Goal: Register for event/course

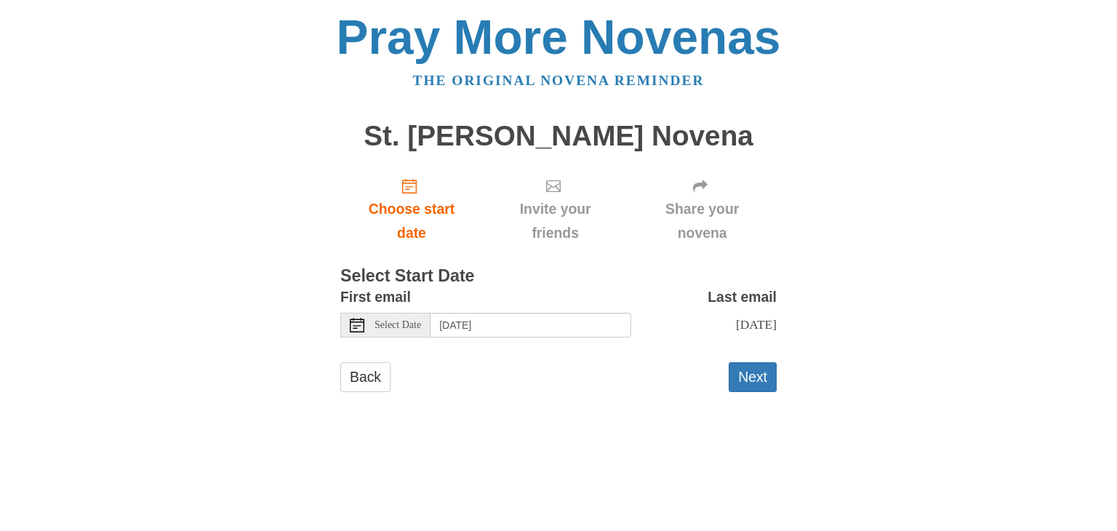
click at [380, 324] on span "Select Date" at bounding box center [397, 325] width 47 height 10
click at [759, 377] on button "Next" at bounding box center [753, 377] width 48 height 30
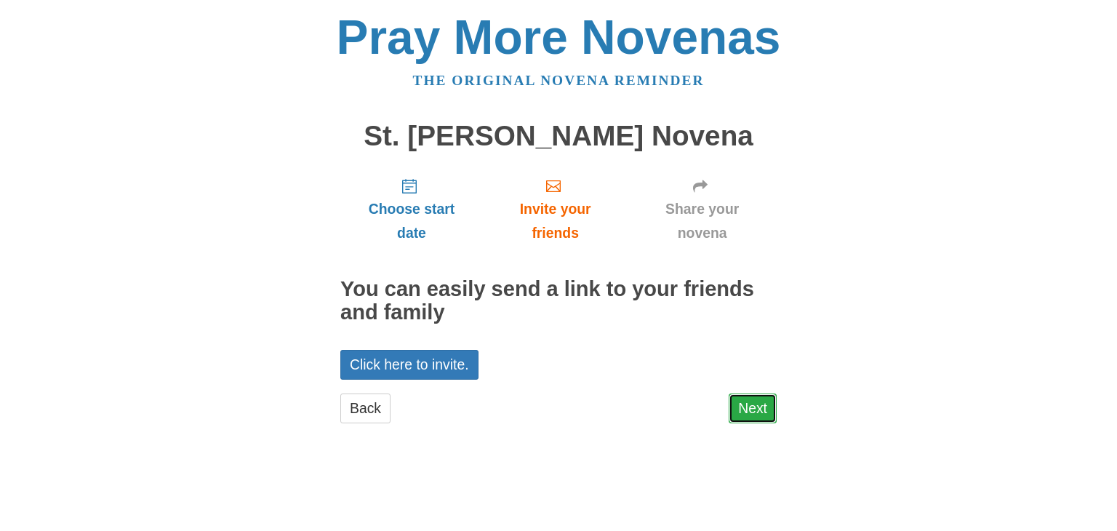
click at [756, 400] on link "Next" at bounding box center [753, 408] width 48 height 30
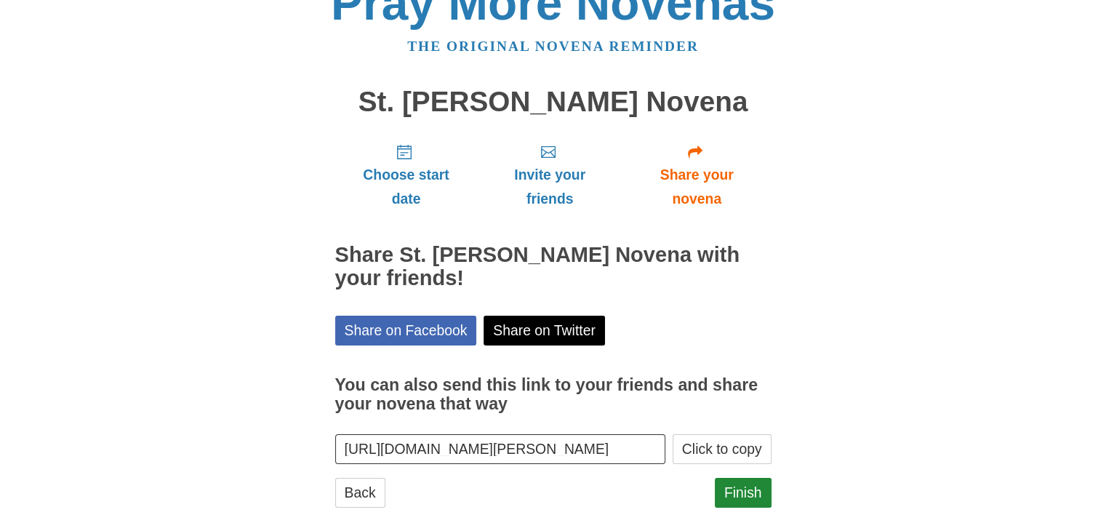
scroll to position [52, 0]
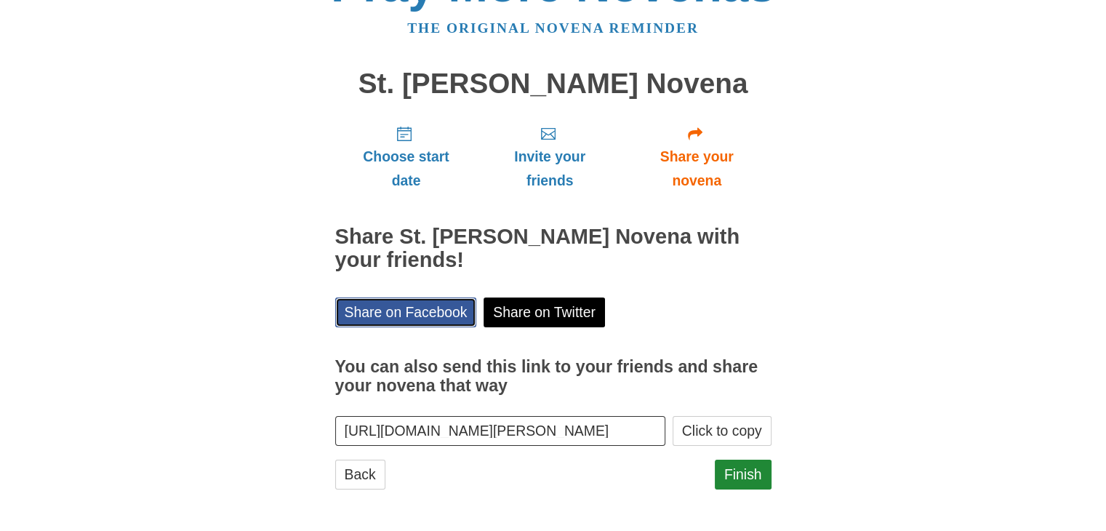
click at [407, 312] on link "Share on Facebook" at bounding box center [406, 312] width 142 height 30
click at [745, 476] on link "Finish" at bounding box center [743, 475] width 57 height 30
